Goal: Information Seeking & Learning: Learn about a topic

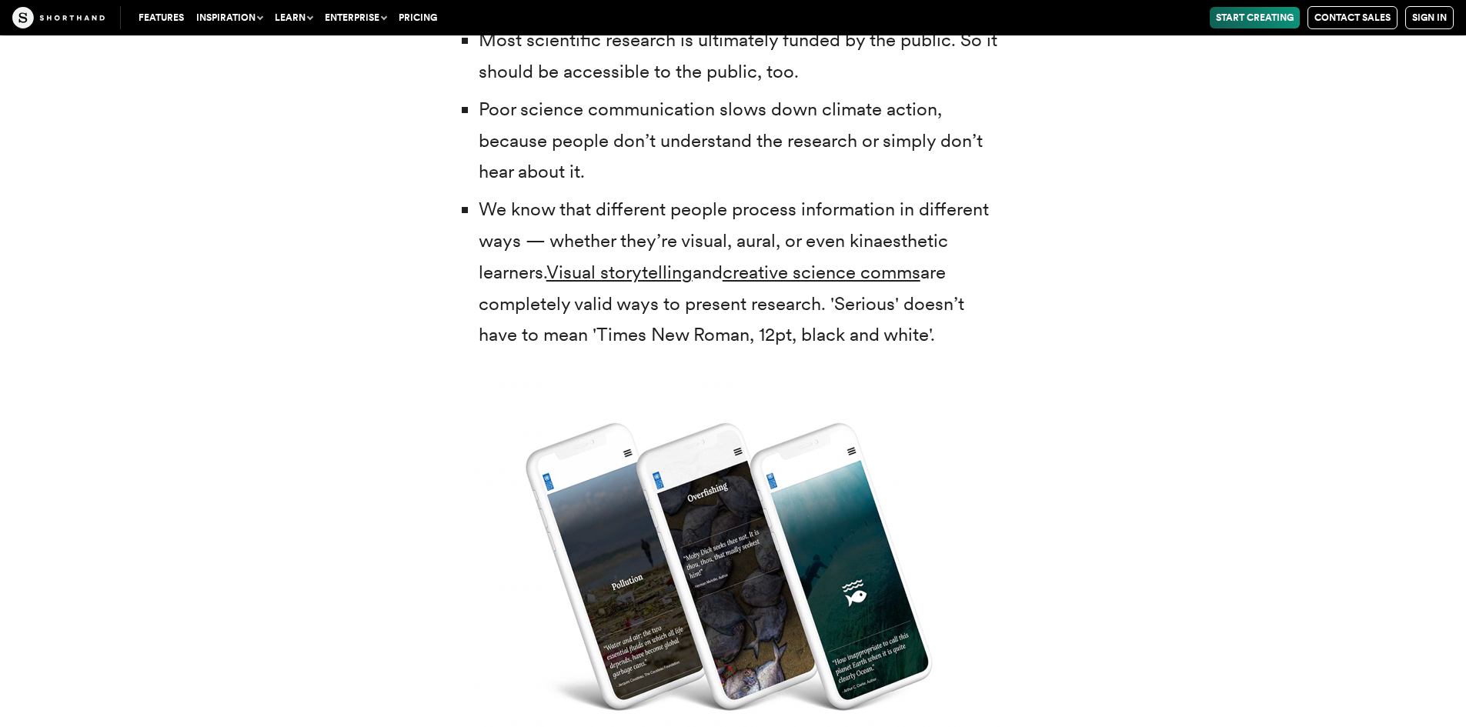
scroll to position [3925, 0]
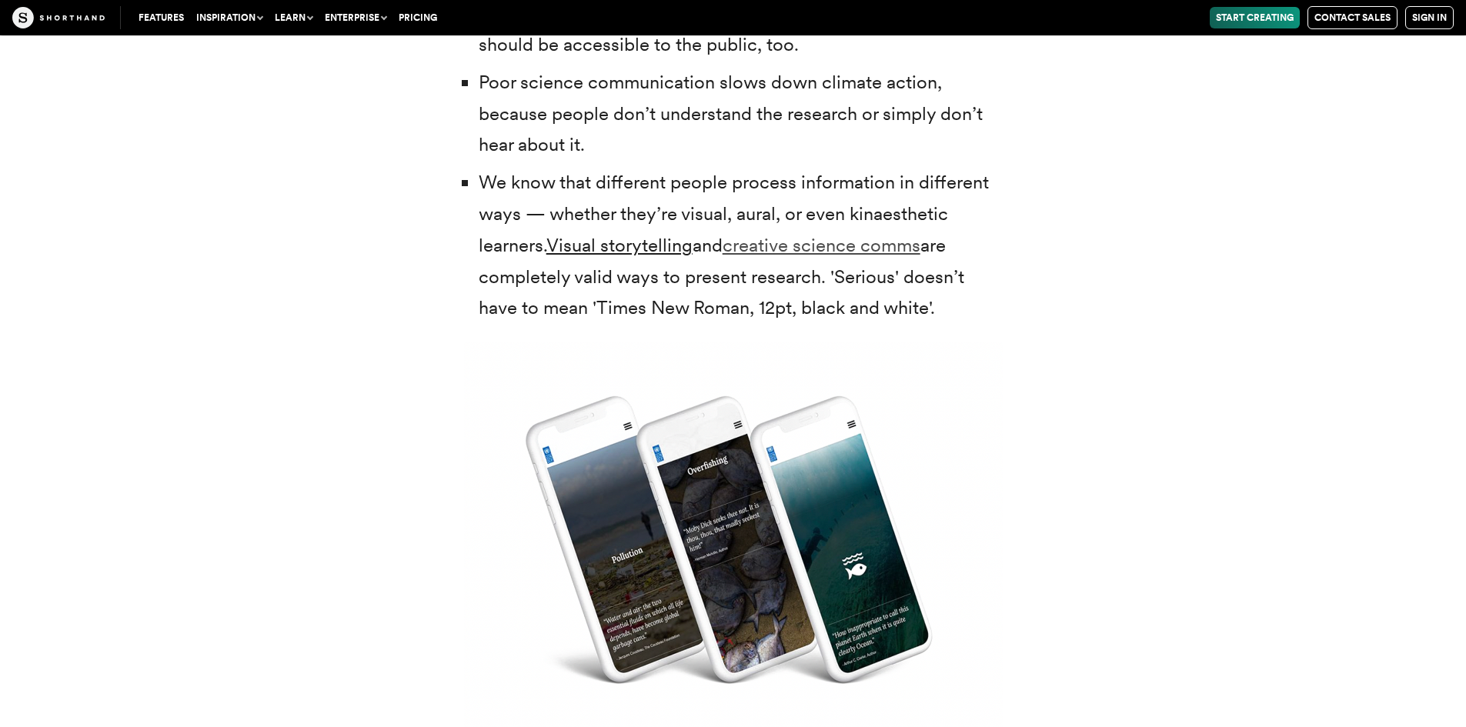
click at [799, 247] on link "creative science comms" at bounding box center [822, 245] width 198 height 22
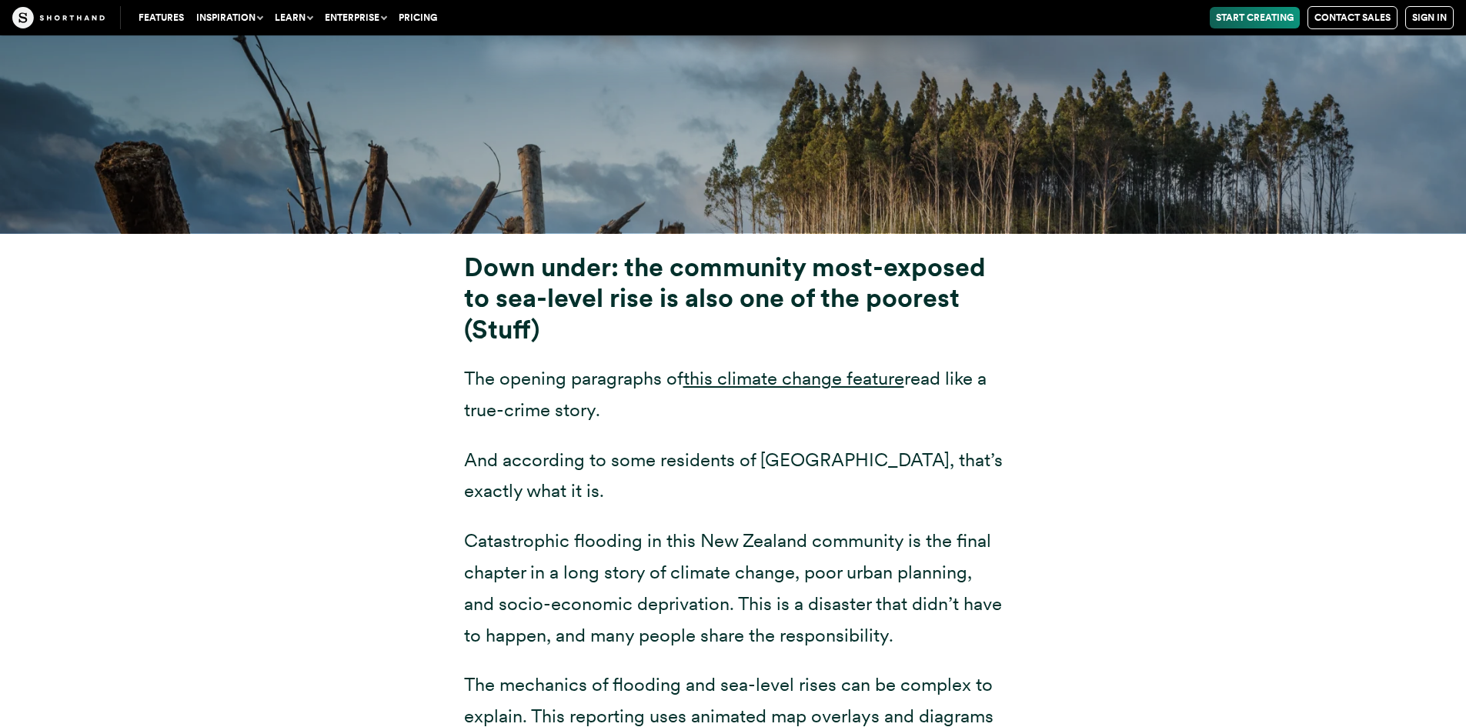
scroll to position [6157, 0]
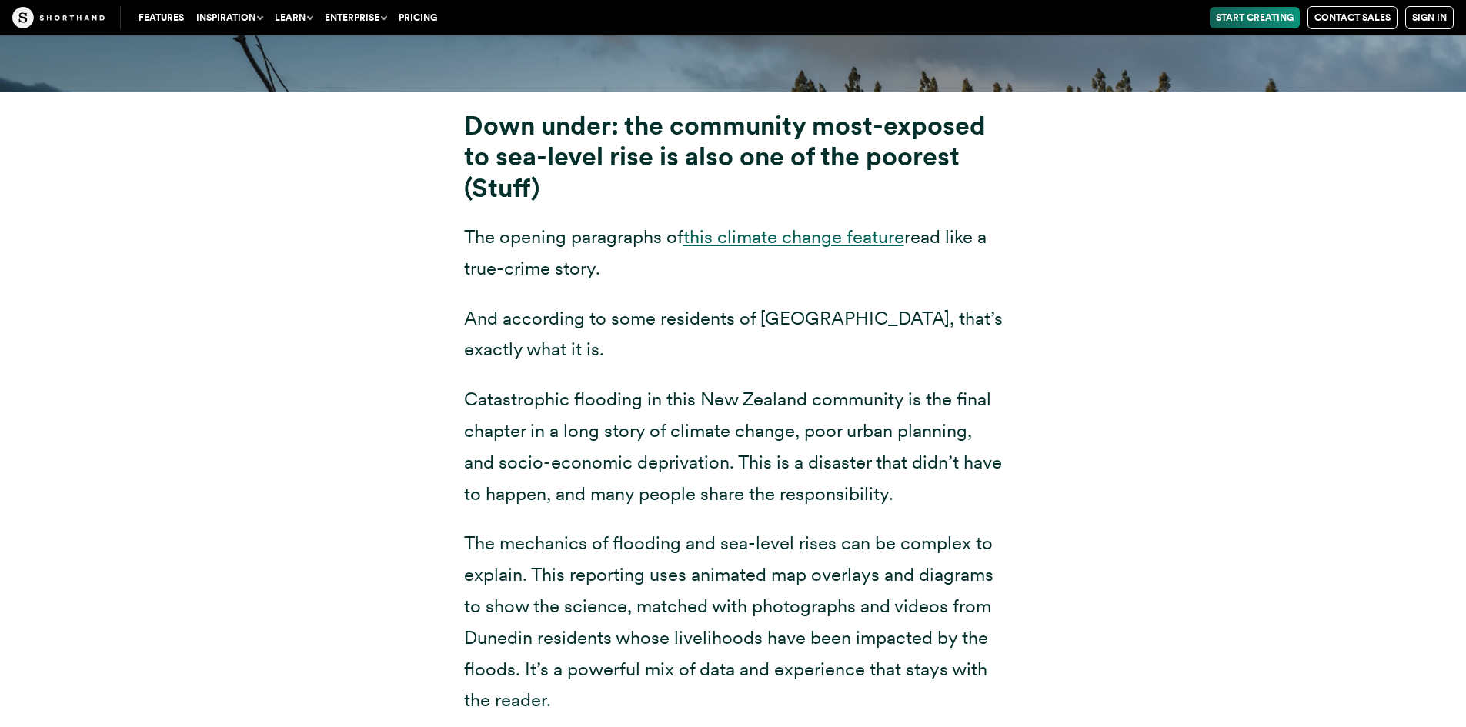
click at [734, 235] on link "this climate change feature" at bounding box center [793, 236] width 221 height 22
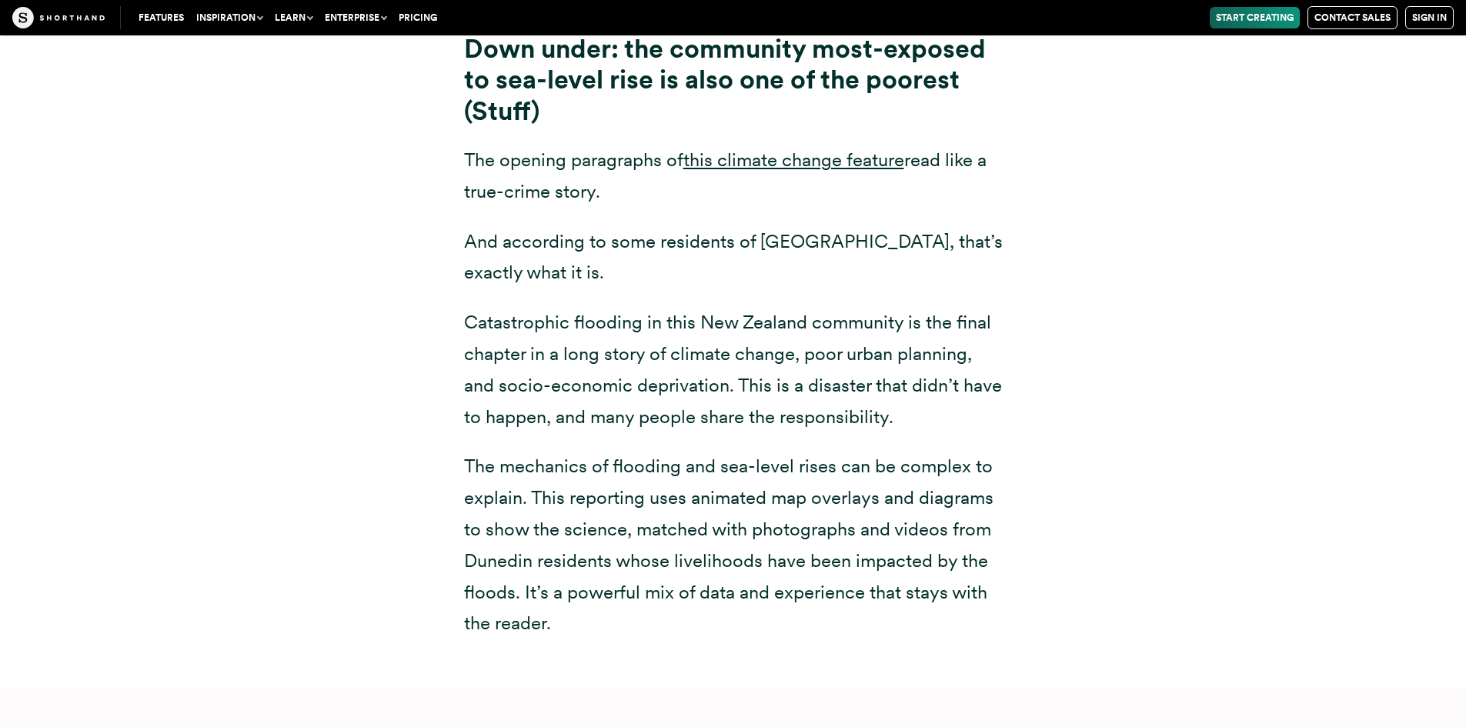
click at [303, 382] on div "Down under: the community most-exposed to sea-level rise is also one of the poo…" at bounding box center [733, 352] width 1201 height 674
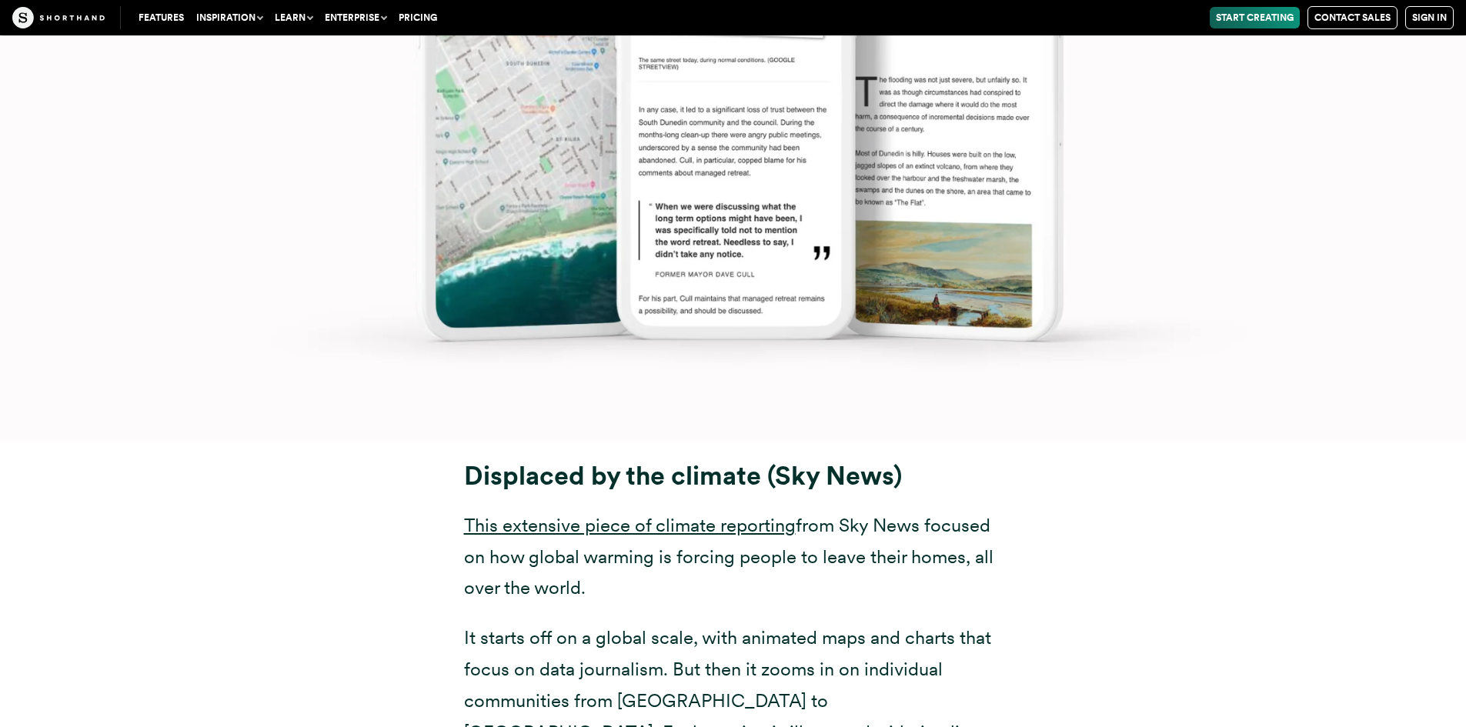
scroll to position [8157, 0]
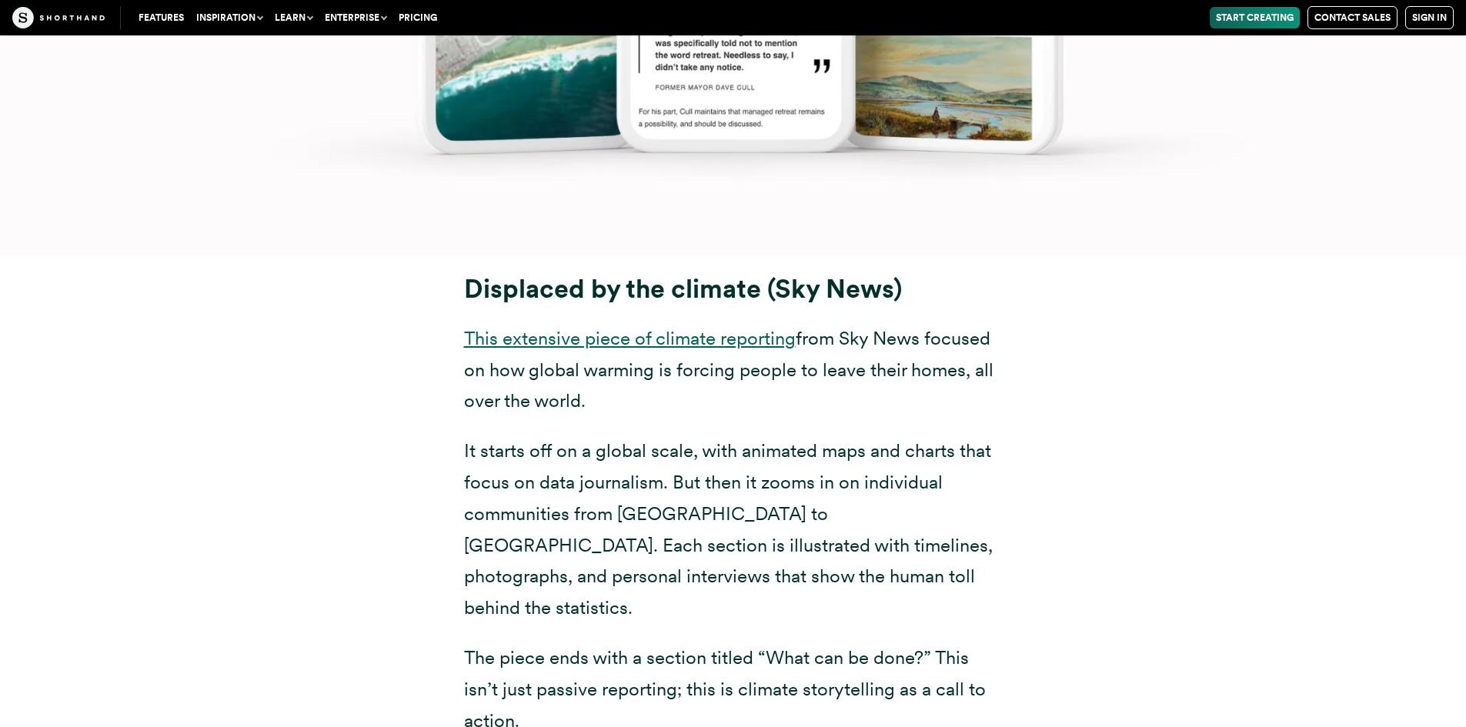
click at [644, 342] on link "This extensive piece of climate reporting" at bounding box center [630, 338] width 332 height 22
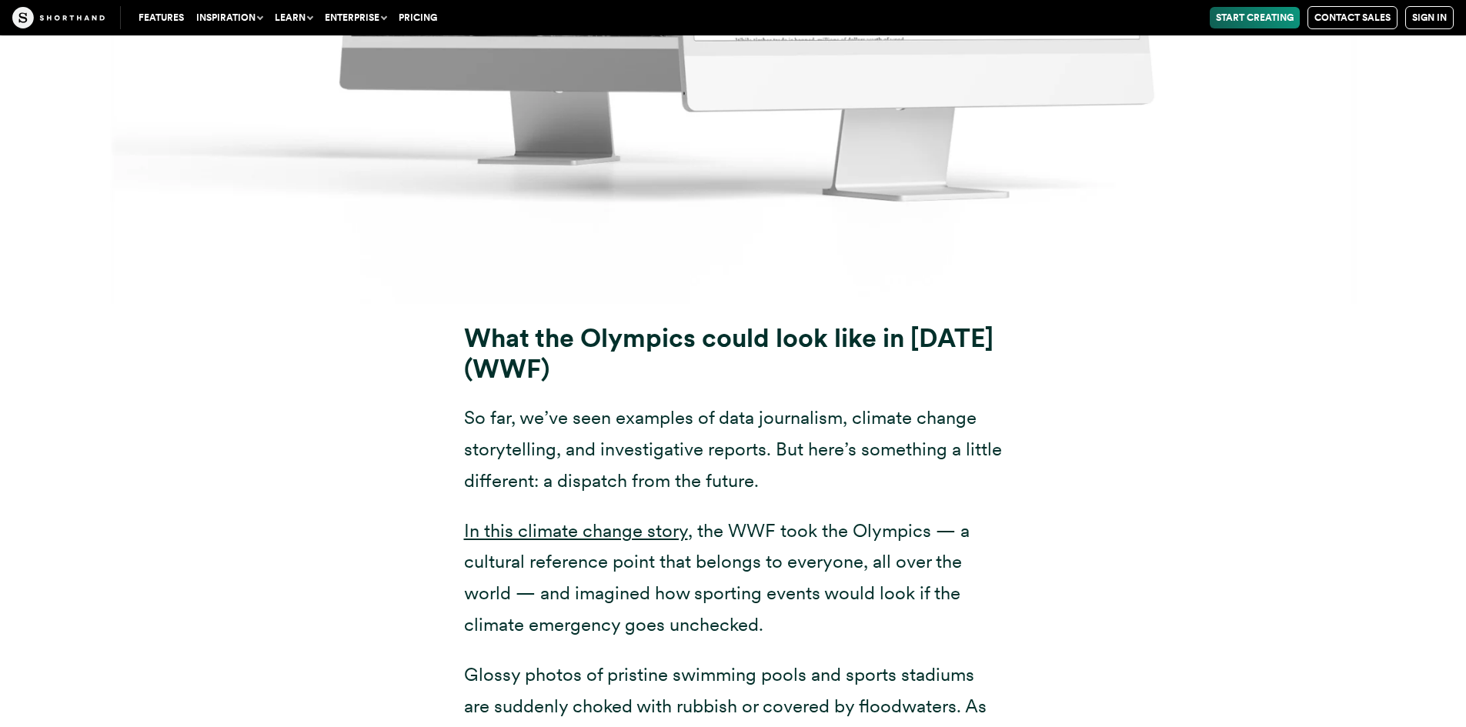
scroll to position [18393, 0]
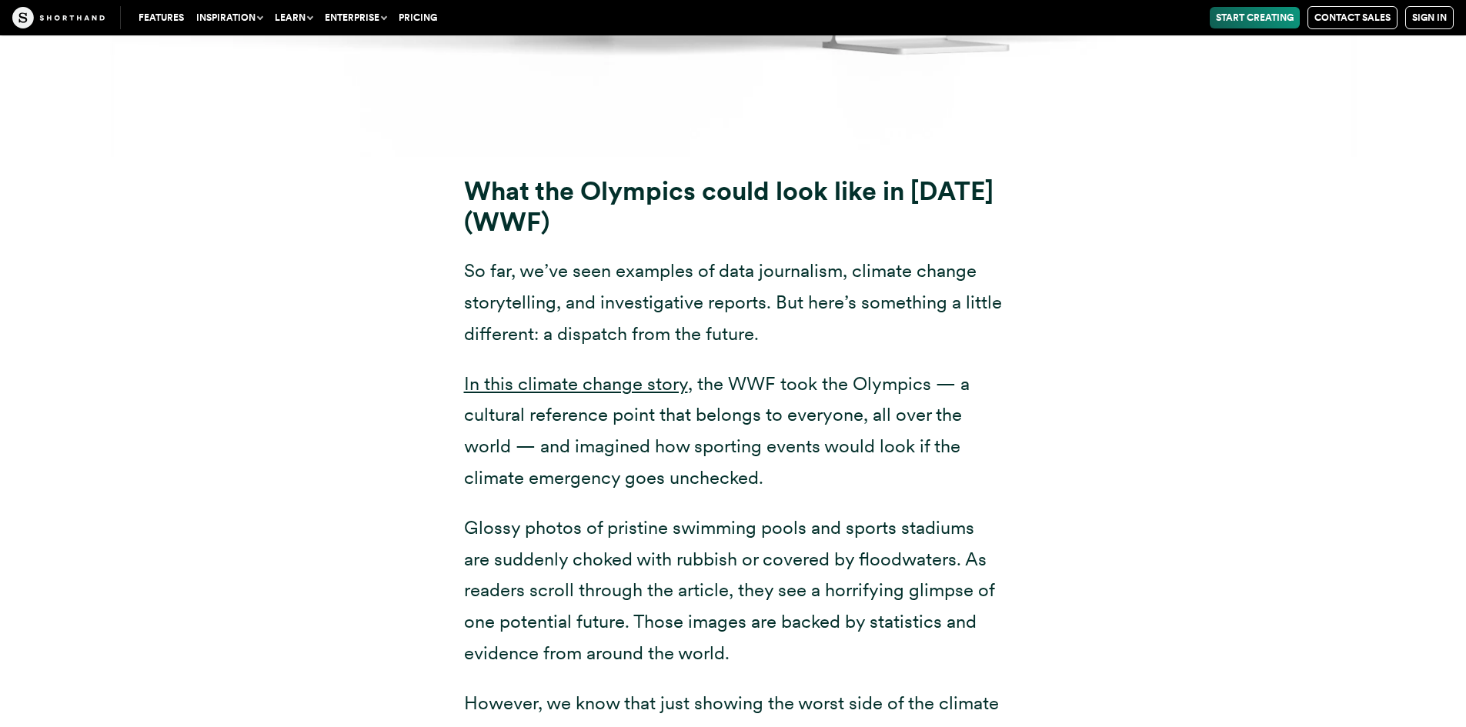
click at [159, 513] on div "What the Olympics could look like in [DATE] (WWF) So far, we’ve seen examples o…" at bounding box center [733, 494] width 1201 height 675
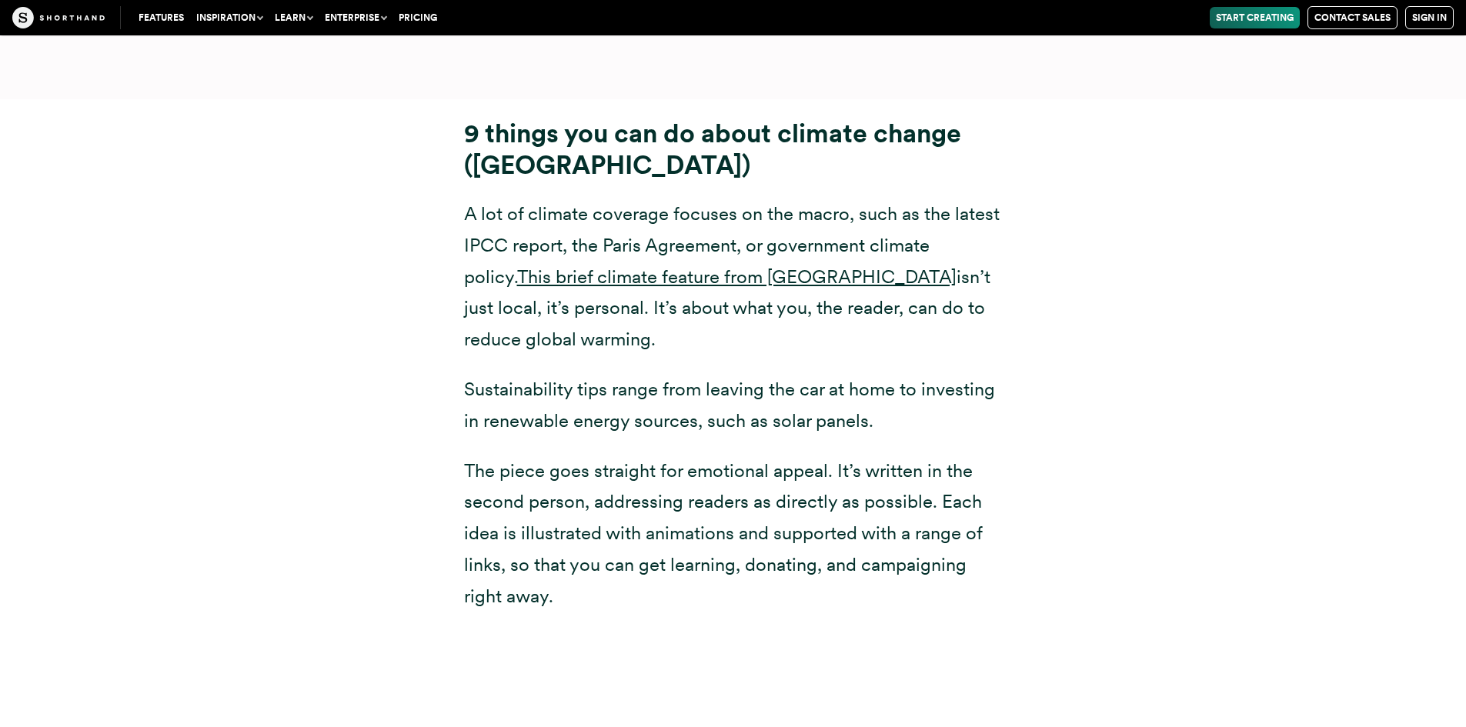
scroll to position [20624, 0]
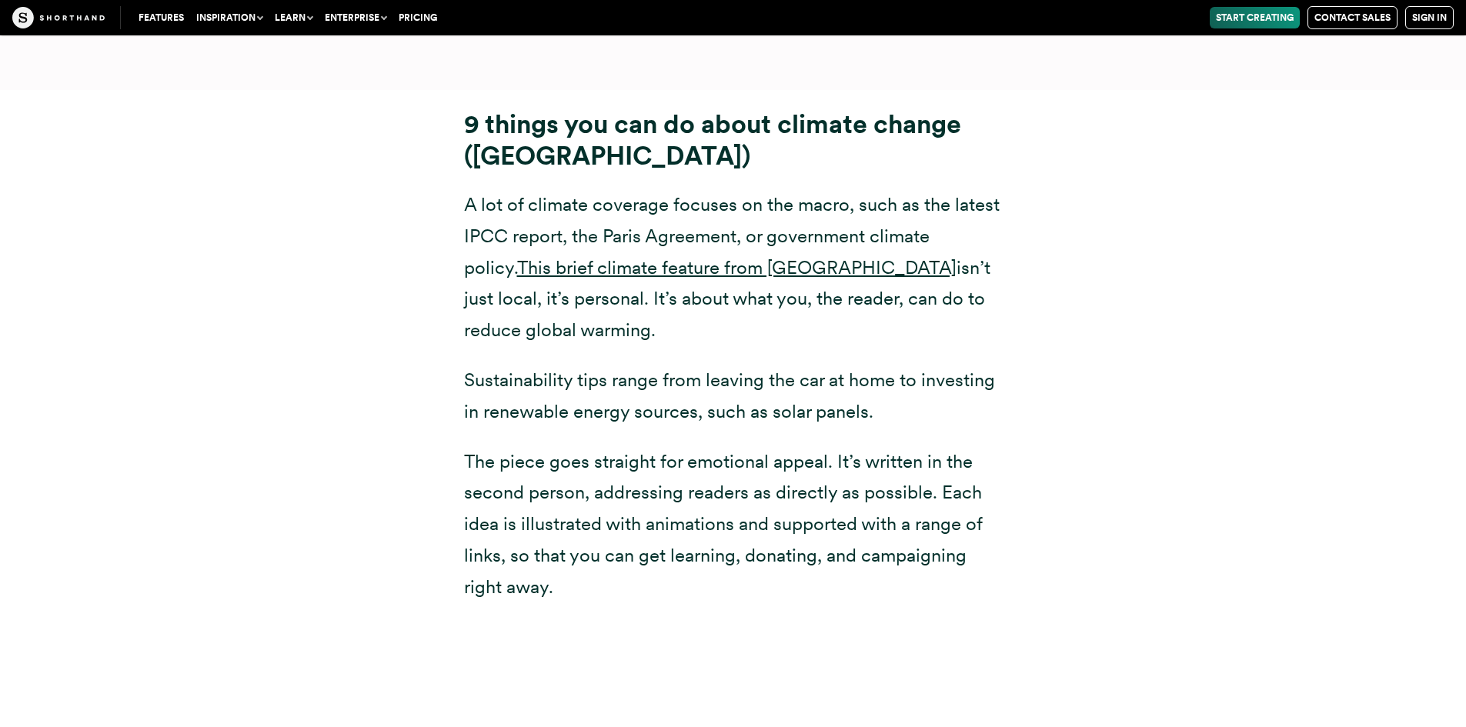
click at [261, 382] on div "9 things you can do about climate change (Imperial College [GEOGRAPHIC_DATA]) A…" at bounding box center [733, 355] width 1201 height 531
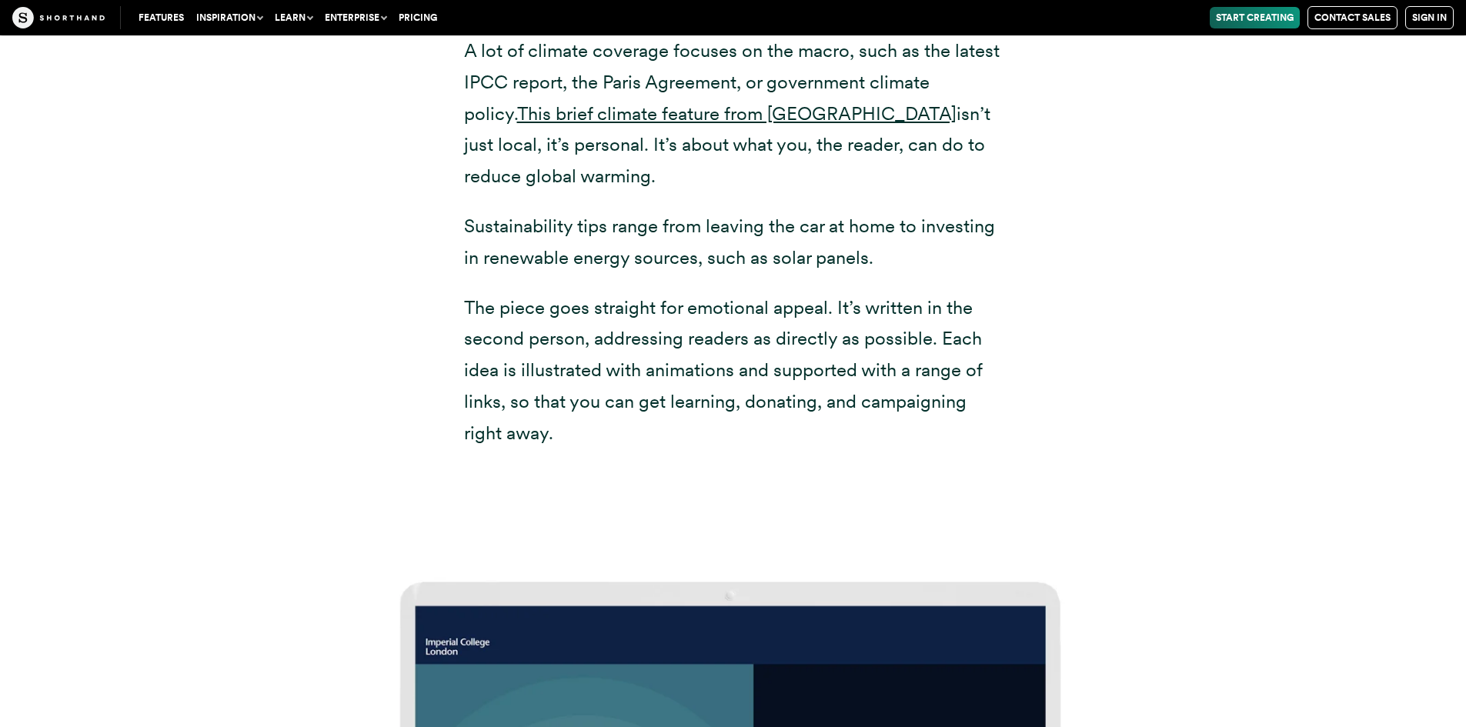
scroll to position [20701, 0]
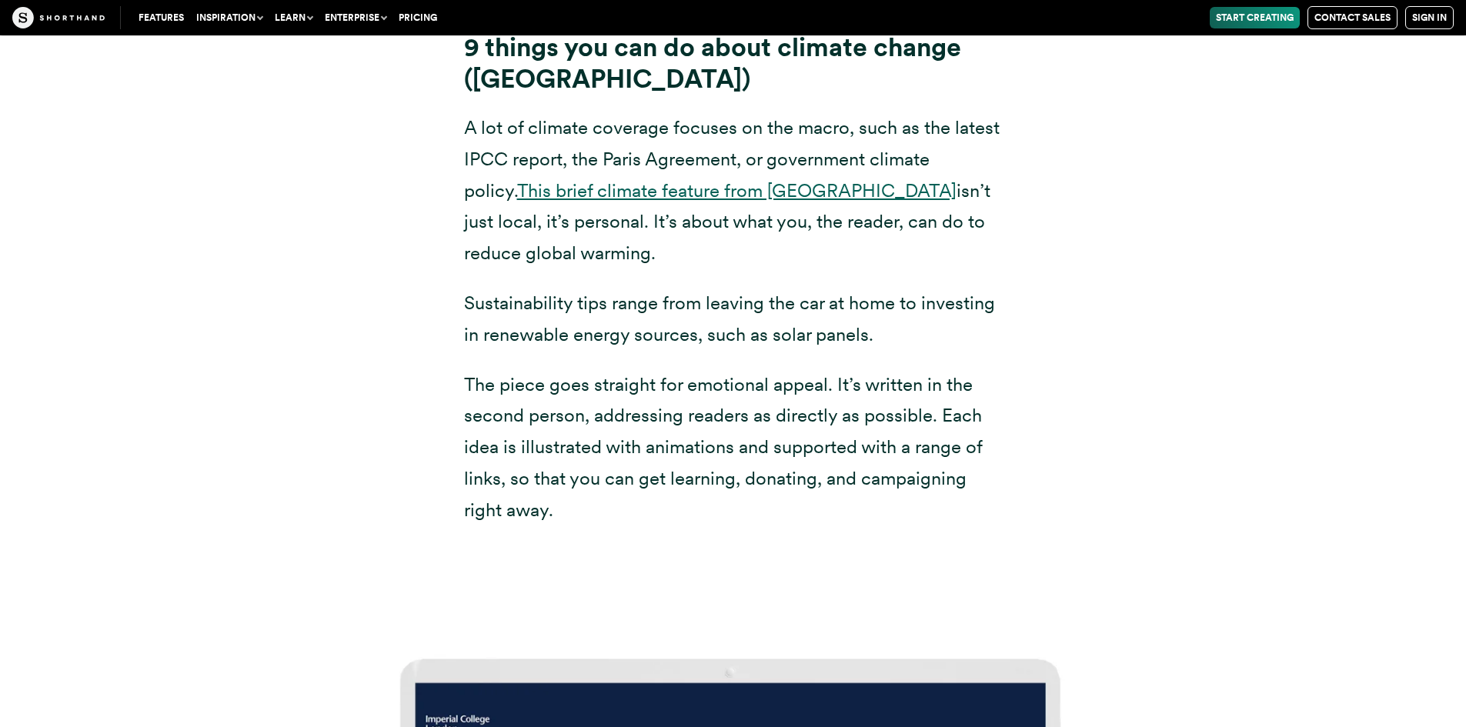
click at [606, 179] on link "This brief climate feature from [GEOGRAPHIC_DATA]" at bounding box center [736, 190] width 439 height 22
click at [112, 313] on div "9 things you can do about climate change (Imperial College [GEOGRAPHIC_DATA]) A…" at bounding box center [733, 278] width 1466 height 531
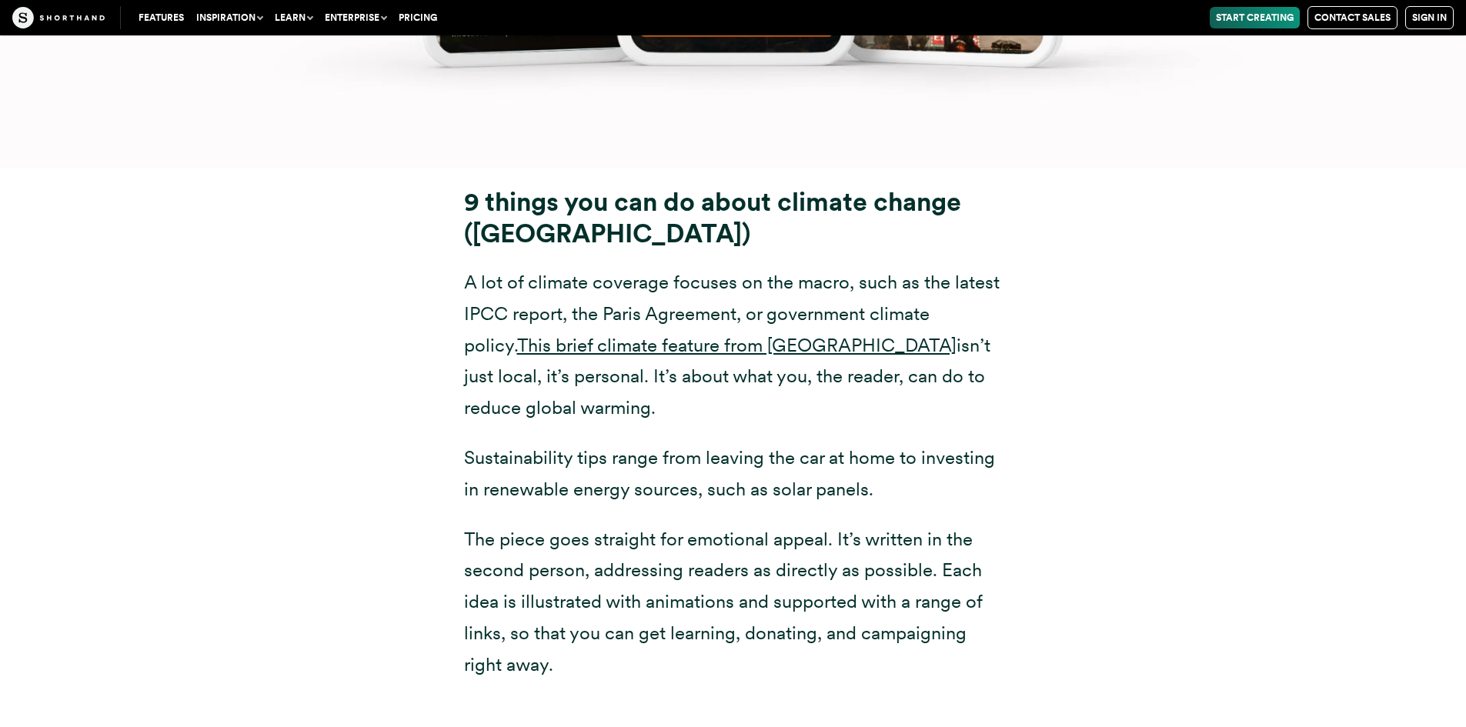
scroll to position [20547, 0]
click at [760, 333] on link "This brief climate feature from [GEOGRAPHIC_DATA]" at bounding box center [736, 344] width 439 height 22
